Goal: Task Accomplishment & Management: Manage account settings

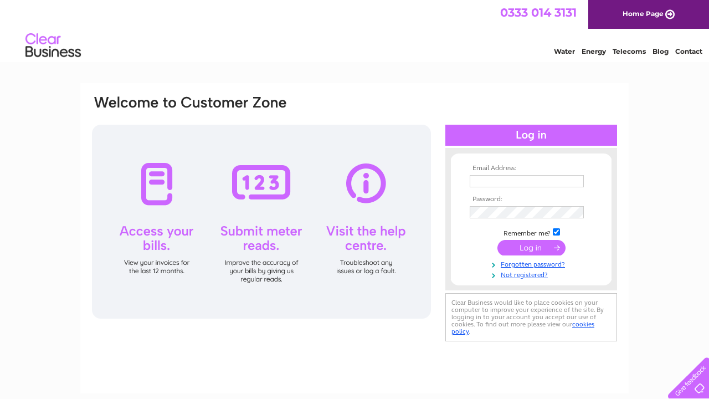
type input "ilyas5@live.co.uk"
click at [533, 243] on input "submit" at bounding box center [531, 248] width 68 height 16
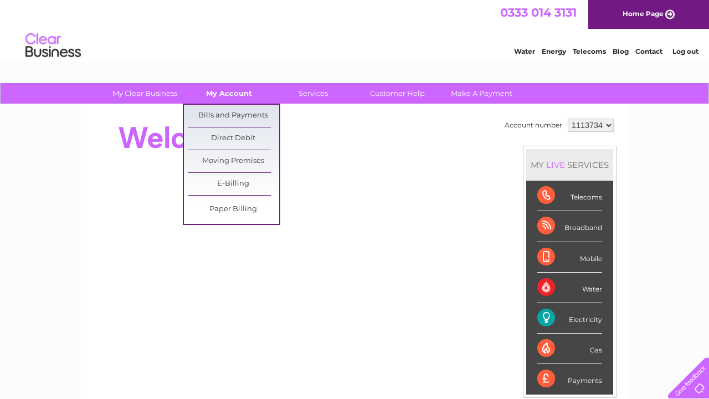
click at [221, 87] on link "My Account" at bounding box center [228, 93] width 91 height 20
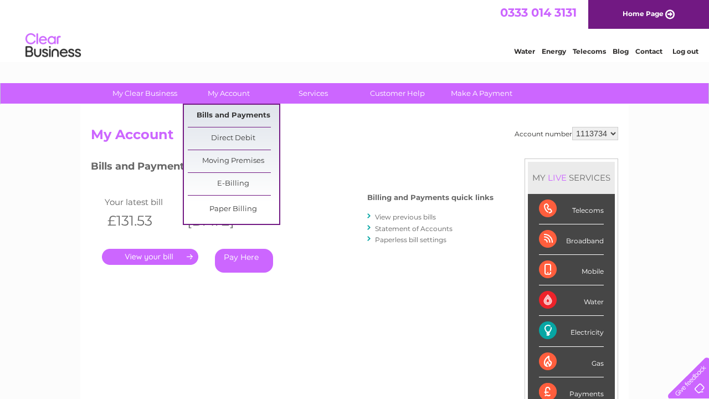
click at [214, 112] on link "Bills and Payments" at bounding box center [233, 116] width 91 height 22
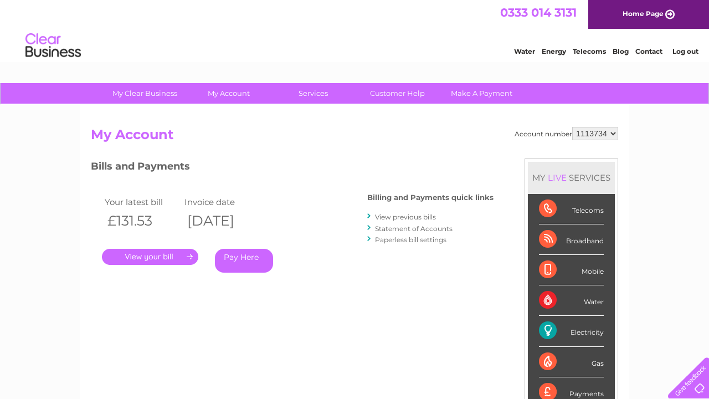
click at [129, 251] on link "." at bounding box center [150, 257] width 96 height 16
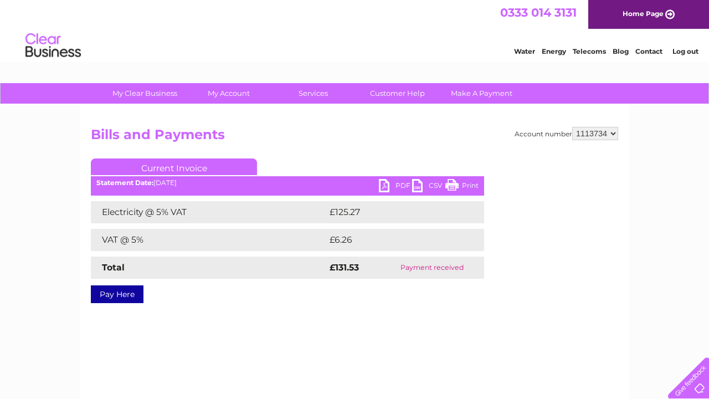
click at [383, 182] on link "PDF" at bounding box center [395, 187] width 33 height 16
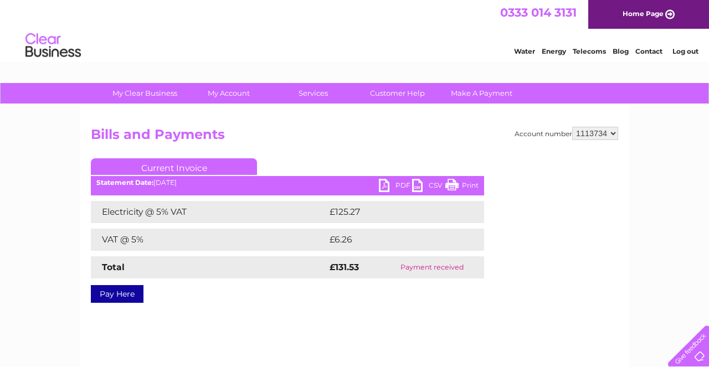
click at [383, 182] on link "PDF" at bounding box center [395, 187] width 33 height 16
